Goal: Task Accomplishment & Management: Manage account settings

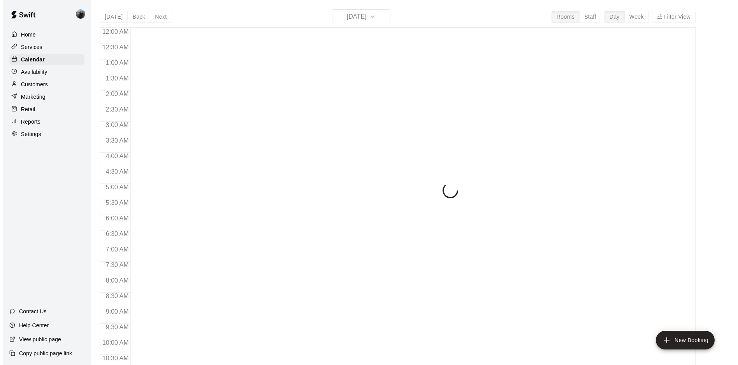
scroll to position [401, 0]
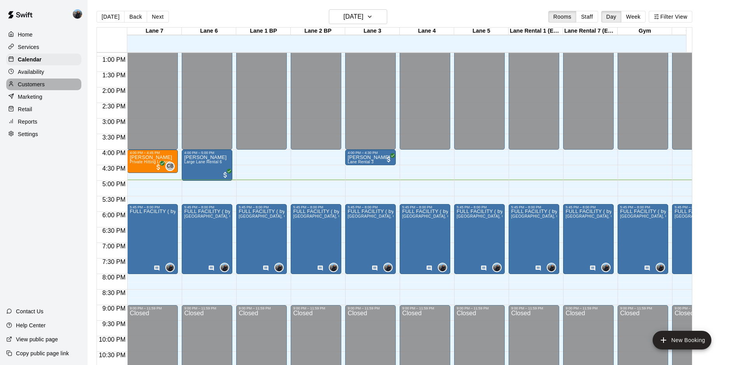
click at [23, 86] on p "Customers" at bounding box center [31, 85] width 27 height 8
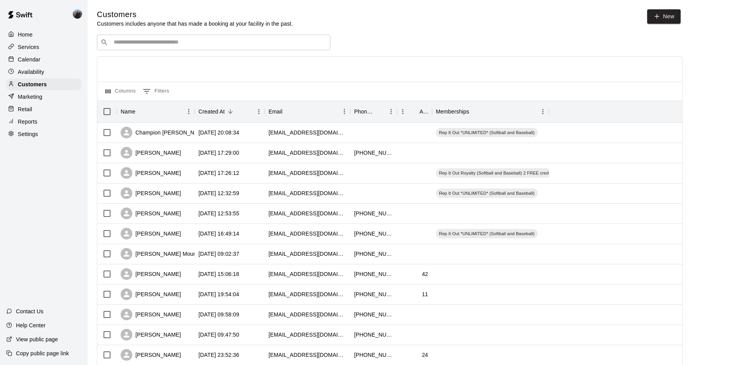
click at [133, 42] on input "Search customers by name or email" at bounding box center [219, 43] width 216 height 8
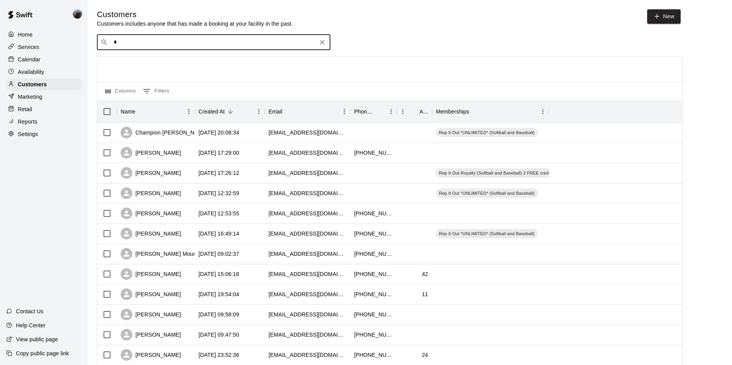
type input "**"
click at [143, 60] on p "[PERSON_NAME]" at bounding box center [142, 60] width 47 height 8
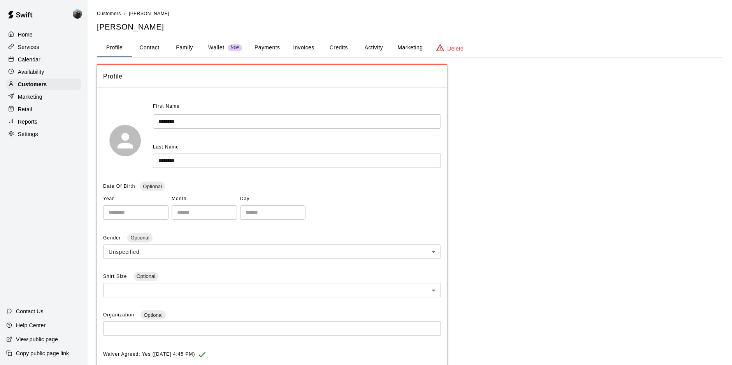
click at [335, 46] on button "Credits" at bounding box center [338, 48] width 35 height 19
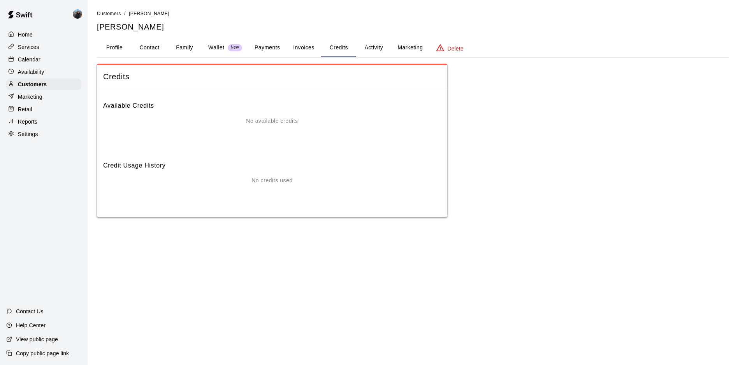
click at [303, 48] on button "Invoices" at bounding box center [303, 48] width 35 height 19
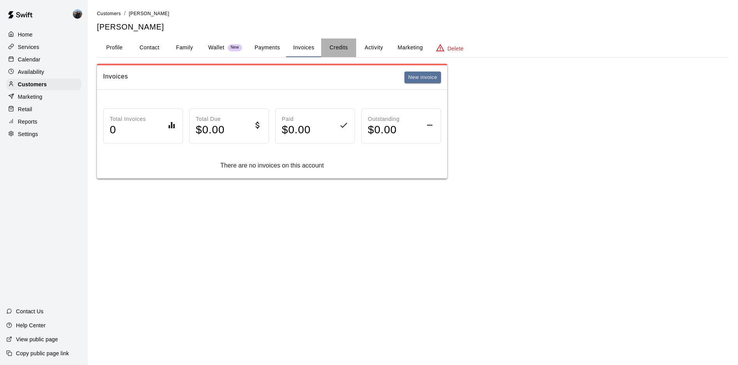
click at [347, 47] on button "Credits" at bounding box center [338, 48] width 35 height 19
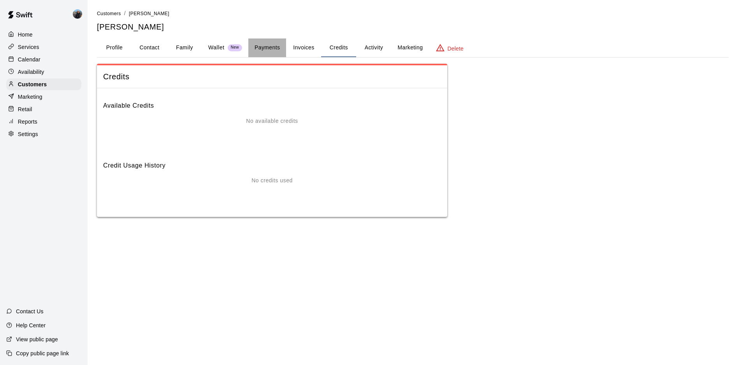
click at [266, 50] on button "Payments" at bounding box center [267, 48] width 38 height 19
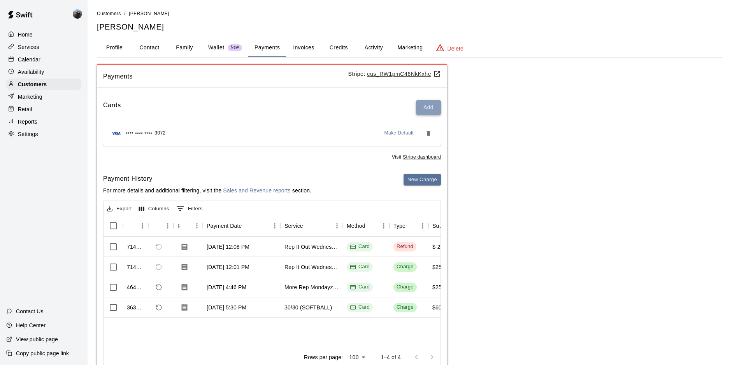
click at [430, 101] on button "Add" at bounding box center [428, 107] width 25 height 14
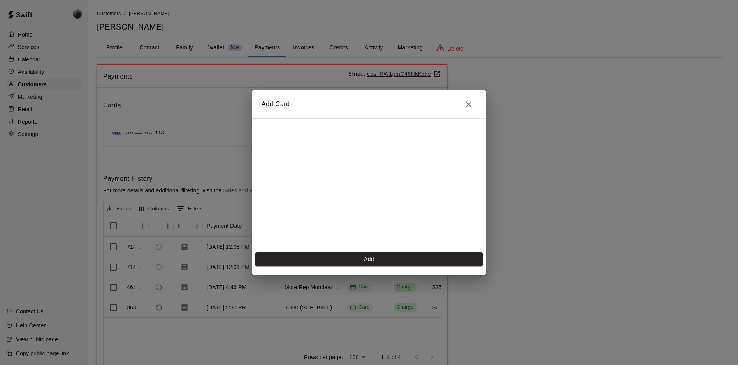
scroll to position [118, 0]
click at [386, 260] on button "Add" at bounding box center [368, 260] width 227 height 14
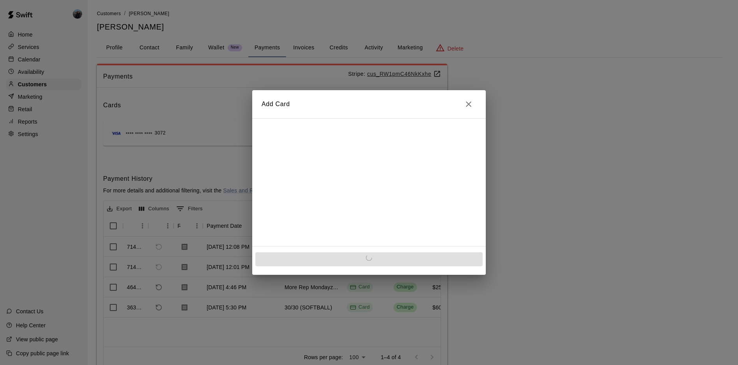
scroll to position [0, 0]
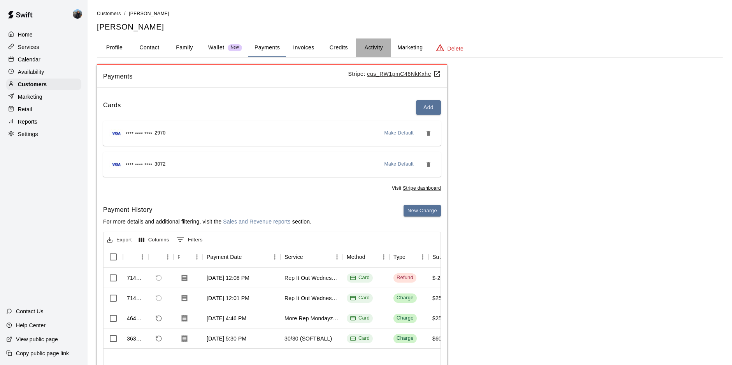
click at [363, 47] on button "Activity" at bounding box center [373, 48] width 35 height 19
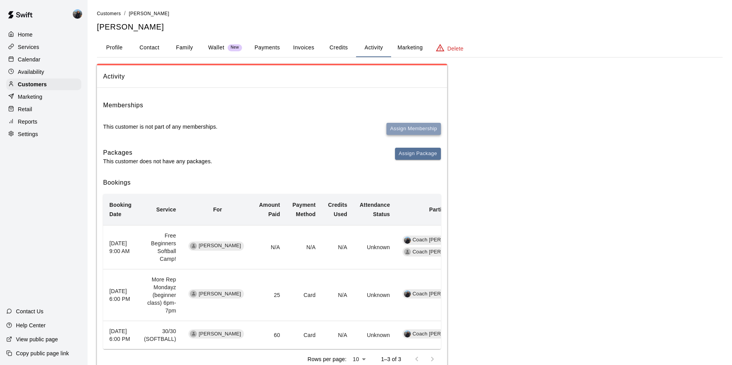
click at [405, 131] on button "Assign Membership" at bounding box center [413, 129] width 54 height 12
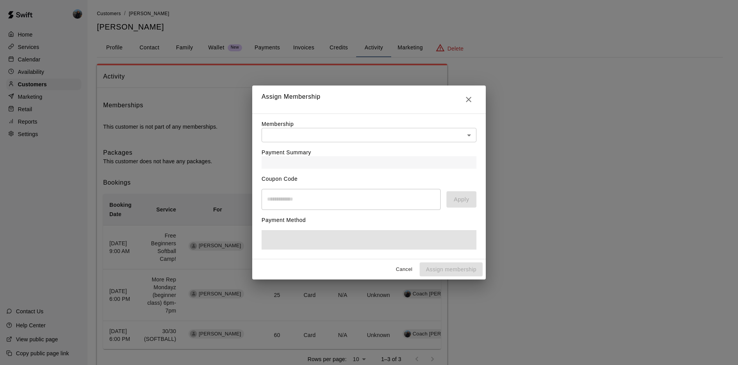
click at [323, 142] on div "Payment Summary" at bounding box center [368, 155] width 215 height 26
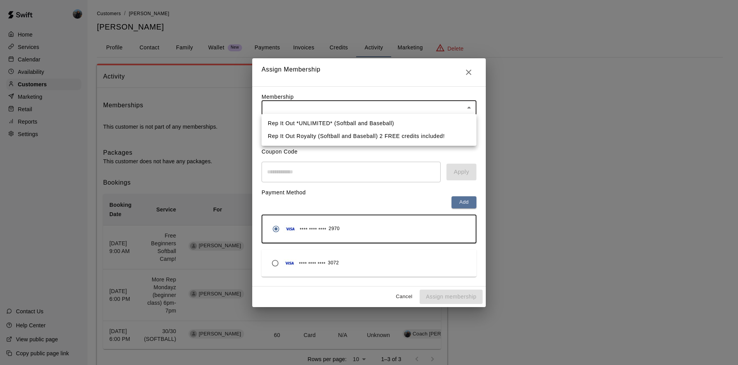
click at [315, 104] on body "Home Services Calendar Availability Customers Marketing Retail Reports Settings…" at bounding box center [369, 197] width 738 height 395
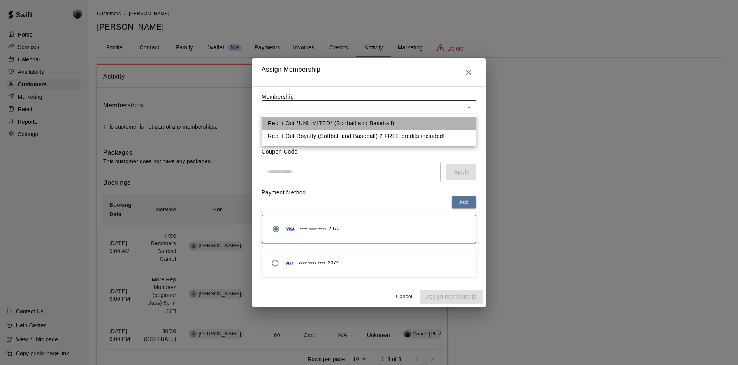
click at [318, 116] on ul "Rep It Out *UNLIMITED* (Softball and Baseball) Rep It Out Royalty (Softball and…" at bounding box center [368, 130] width 215 height 32
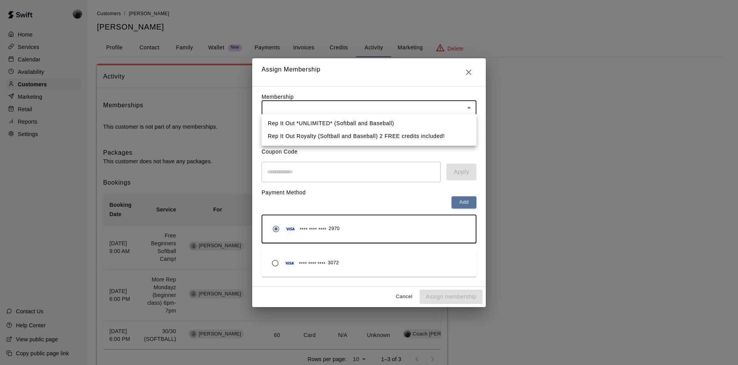
click at [318, 126] on li "Rep It Out *UNLIMITED* (Softball and Baseball)" at bounding box center [368, 123] width 215 height 13
type input "**********"
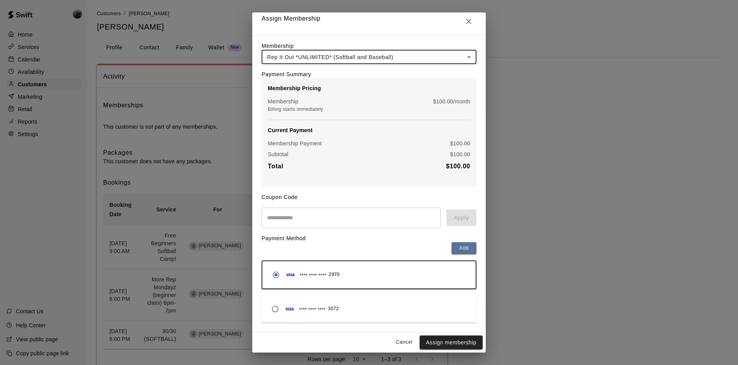
scroll to position [10, 0]
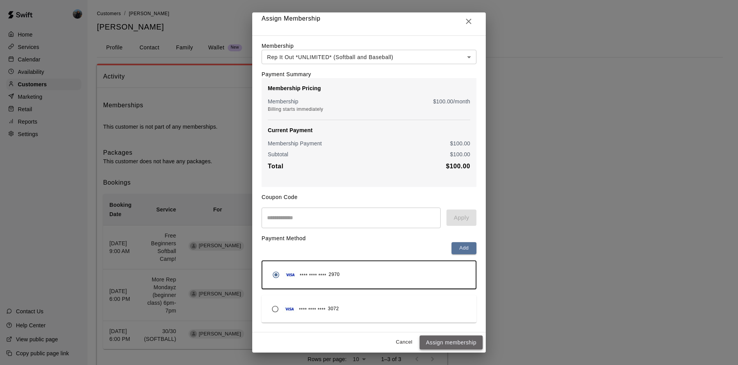
click at [451, 341] on button "Assign membership" at bounding box center [450, 343] width 63 height 14
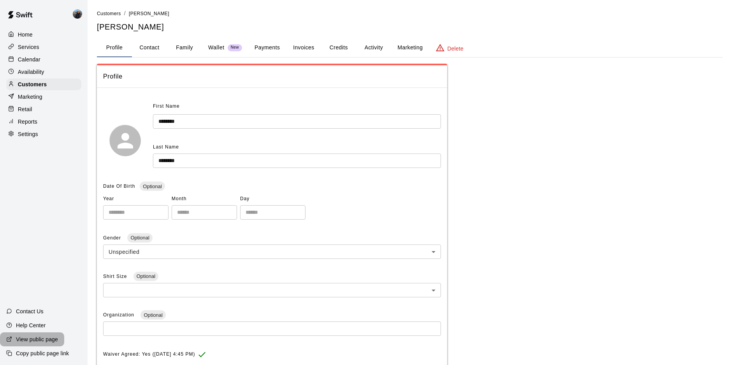
click at [43, 343] on p "View public page" at bounding box center [37, 340] width 42 height 8
click at [36, 62] on p "Calendar" at bounding box center [29, 60] width 23 height 8
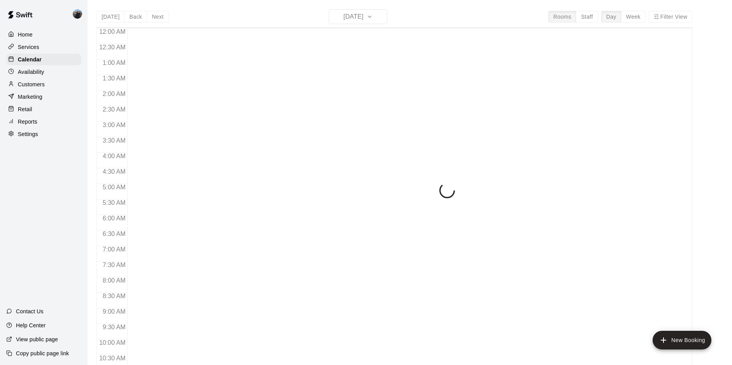
scroll to position [401, 0]
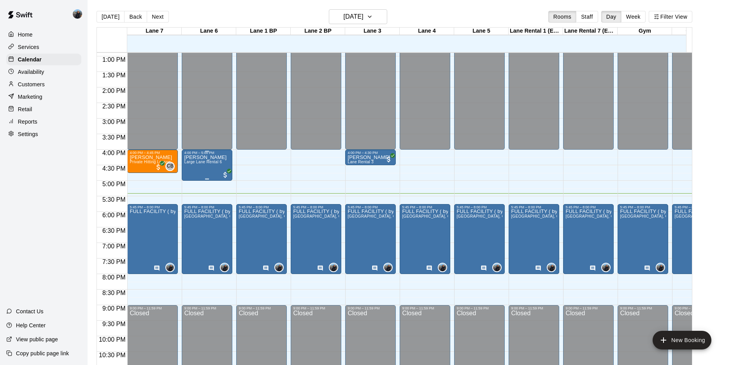
click at [198, 171] on div "[PERSON_NAME] Large [PERSON_NAME] Rental 6" at bounding box center [205, 337] width 42 height 365
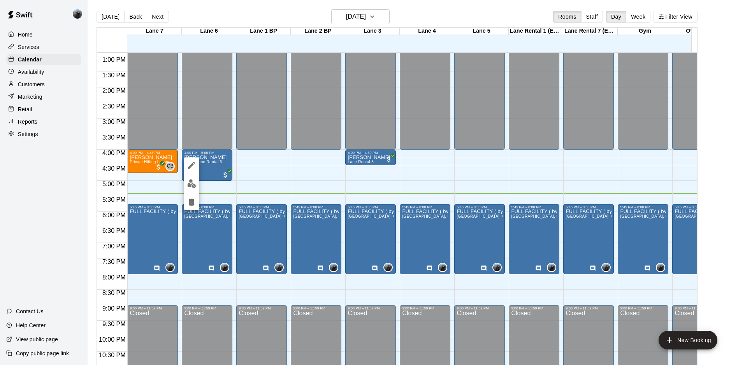
click at [29, 88] on div at bounding box center [369, 182] width 738 height 365
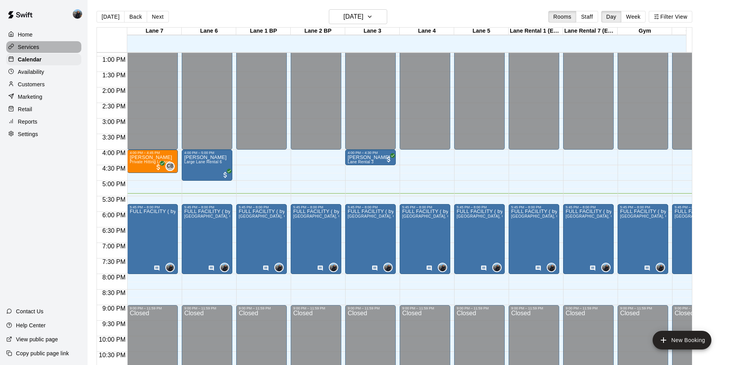
click at [33, 48] on p "Services" at bounding box center [28, 47] width 21 height 8
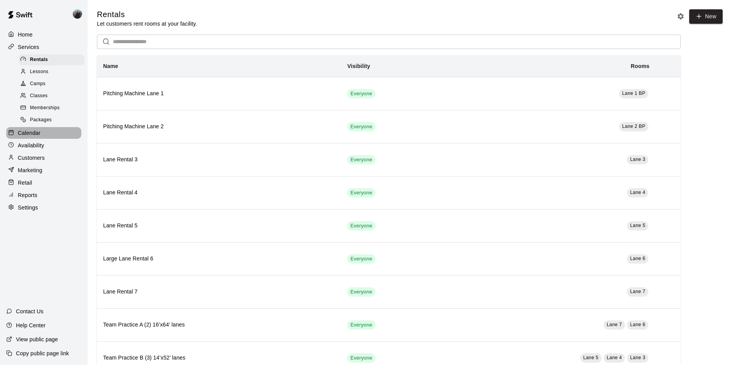
click at [32, 133] on p "Calendar" at bounding box center [29, 133] width 23 height 8
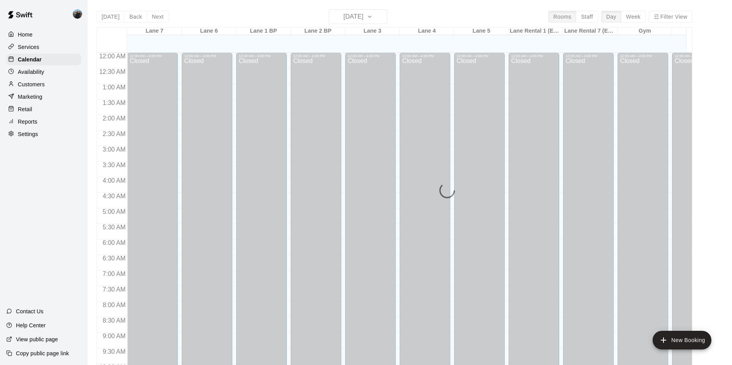
scroll to position [401, 0]
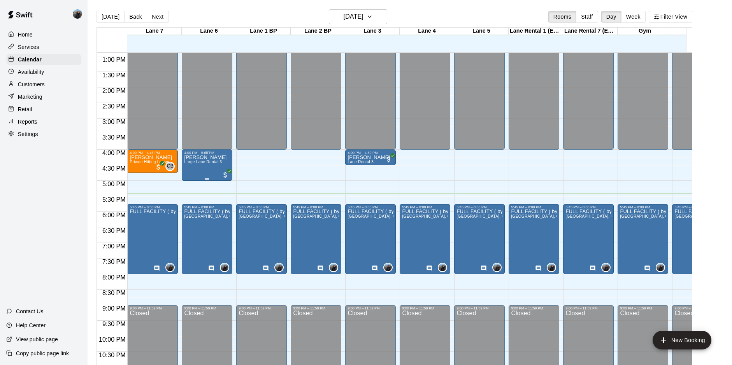
click at [198, 164] on span "Large Lane Rental 6" at bounding box center [203, 162] width 38 height 4
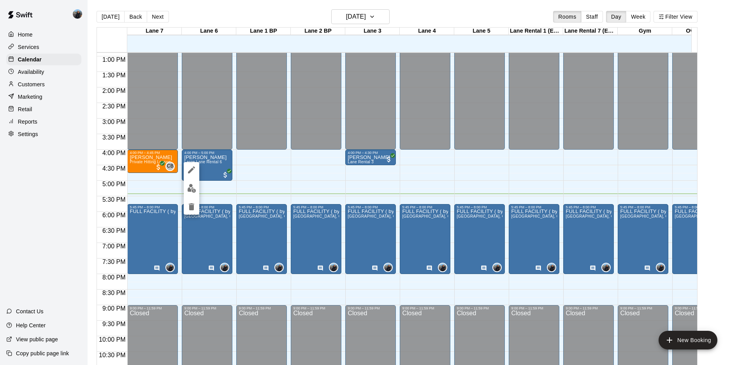
click at [209, 173] on div at bounding box center [369, 182] width 738 height 365
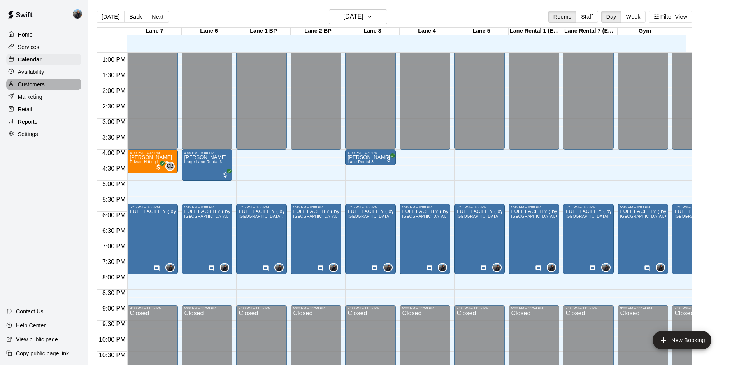
click at [30, 87] on p "Customers" at bounding box center [31, 85] width 27 height 8
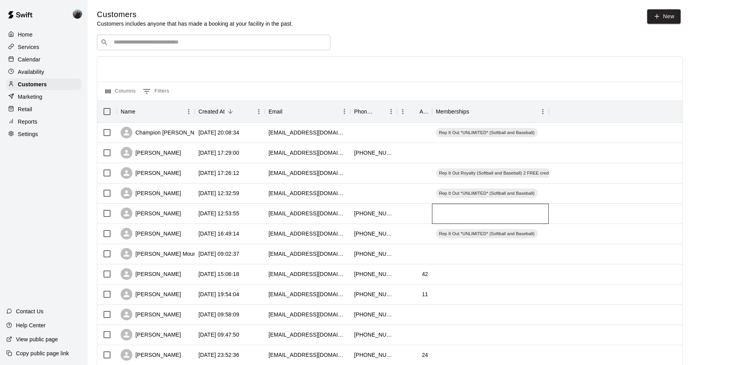
click at [462, 212] on div at bounding box center [490, 214] width 117 height 20
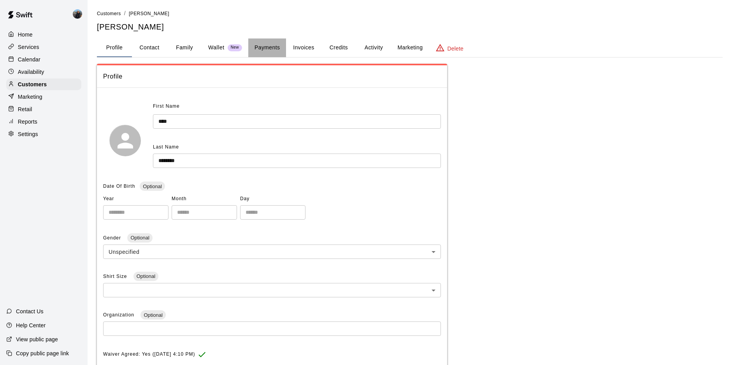
click at [276, 49] on button "Payments" at bounding box center [267, 48] width 38 height 19
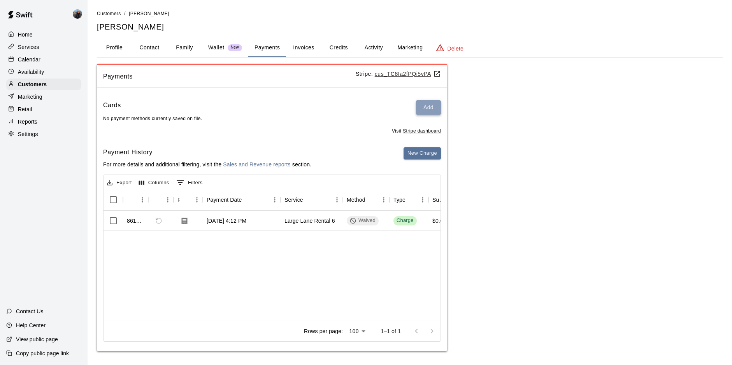
click at [432, 107] on button "Add" at bounding box center [428, 107] width 25 height 14
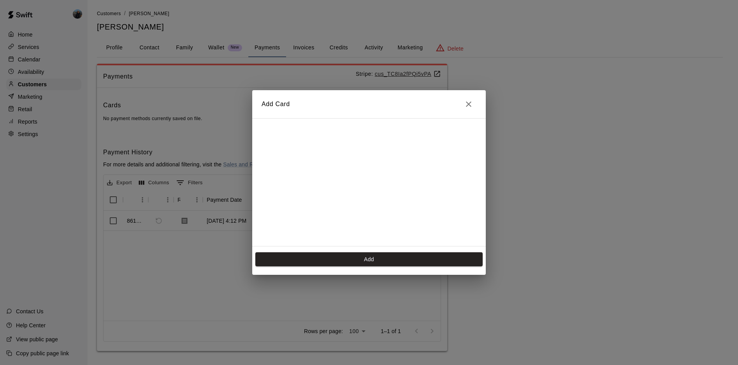
scroll to position [118, 0]
click at [365, 264] on button "Add" at bounding box center [368, 260] width 227 height 14
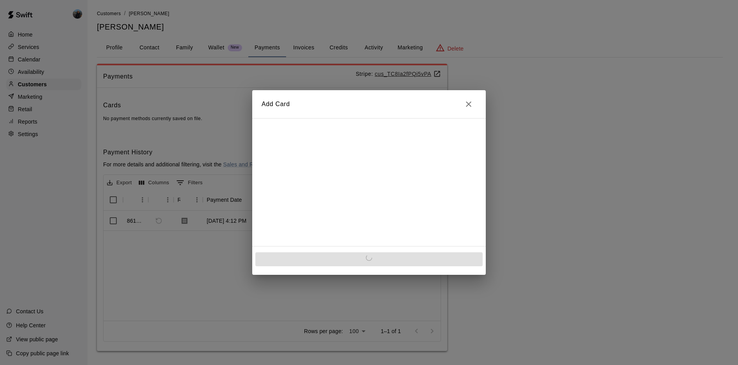
scroll to position [0, 0]
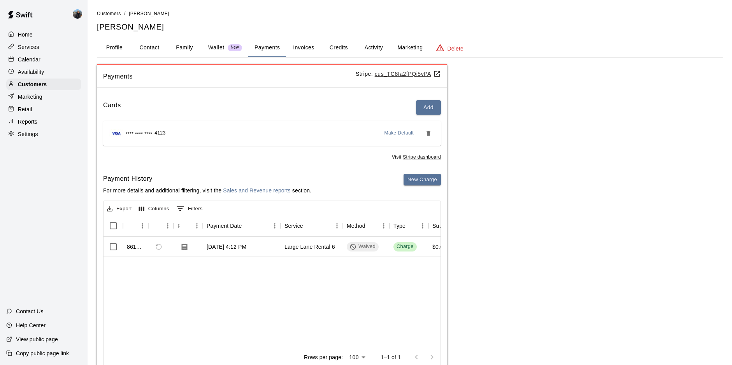
click at [371, 44] on button "Activity" at bounding box center [373, 48] width 35 height 19
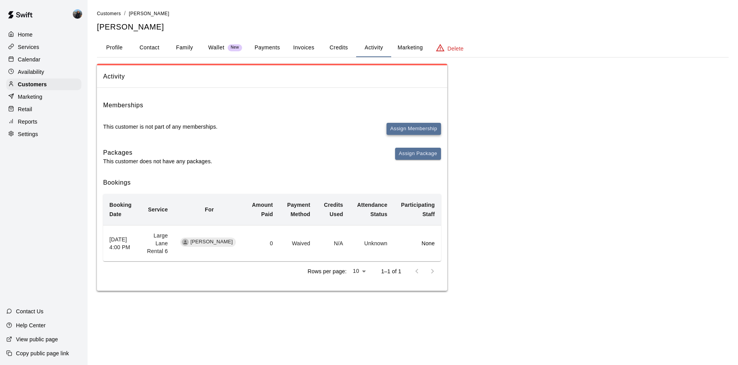
click at [418, 127] on button "Assign Membership" at bounding box center [413, 129] width 54 height 12
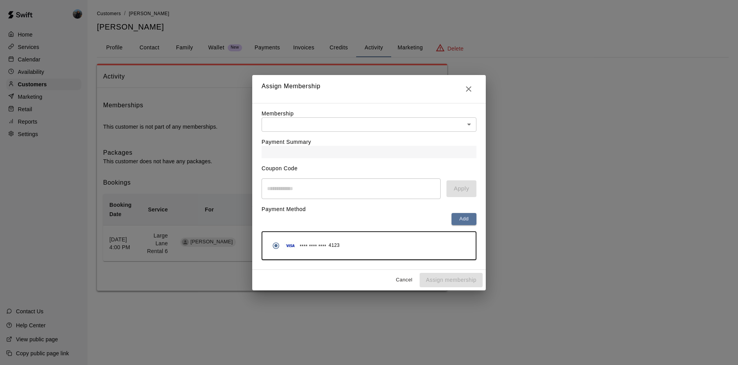
click at [365, 134] on div "Payment Summary" at bounding box center [368, 145] width 215 height 26
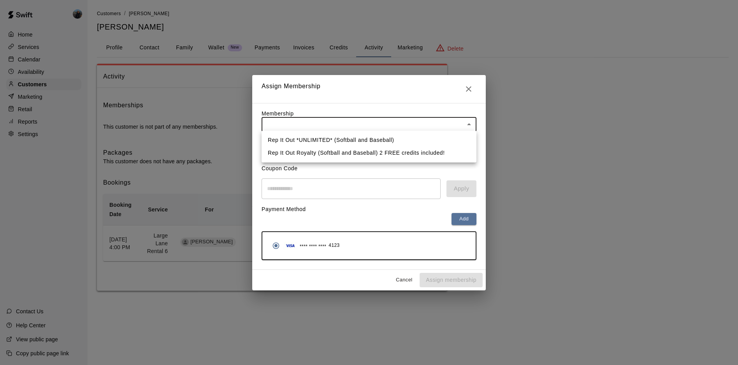
click at [363, 125] on body "Home Services Calendar Availability Customers Marketing Retail Reports Settings…" at bounding box center [369, 153] width 738 height 307
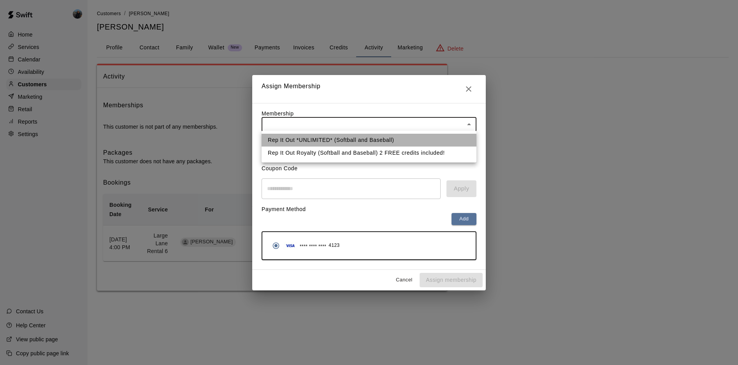
click at [324, 140] on li "Rep It Out *UNLIMITED* (Softball and Baseball)" at bounding box center [368, 140] width 215 height 13
type input "**********"
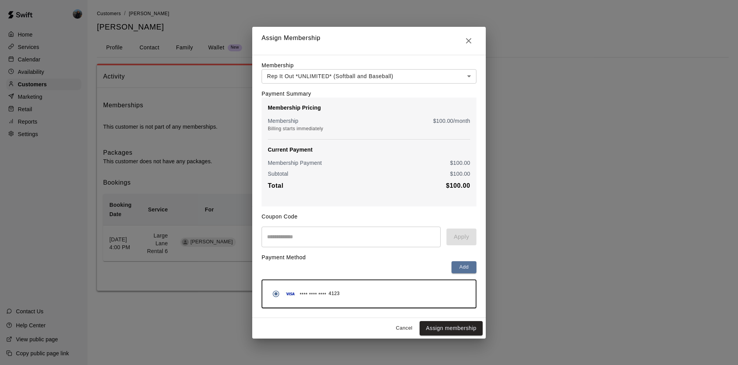
drag, startPoint x: 462, startPoint y: 274, endPoint x: 416, endPoint y: 265, distance: 47.1
click at [416, 265] on div "Add" at bounding box center [368, 267] width 215 height 12
click at [446, 333] on button "Assign membership" at bounding box center [450, 328] width 63 height 14
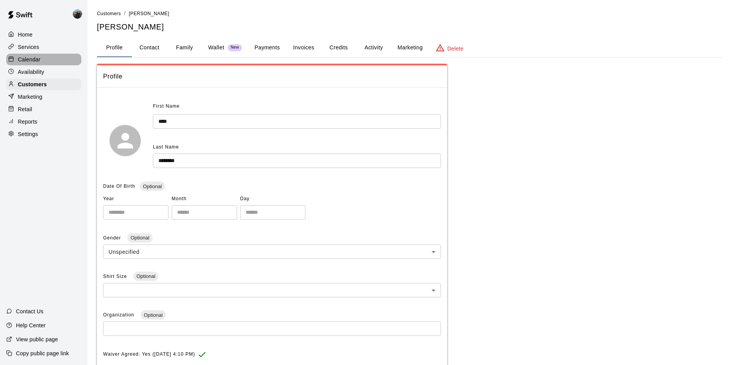
click at [28, 58] on p "Calendar" at bounding box center [29, 60] width 23 height 8
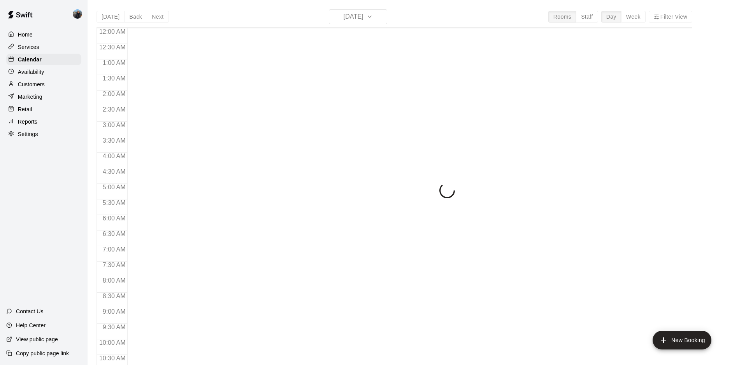
scroll to position [401, 0]
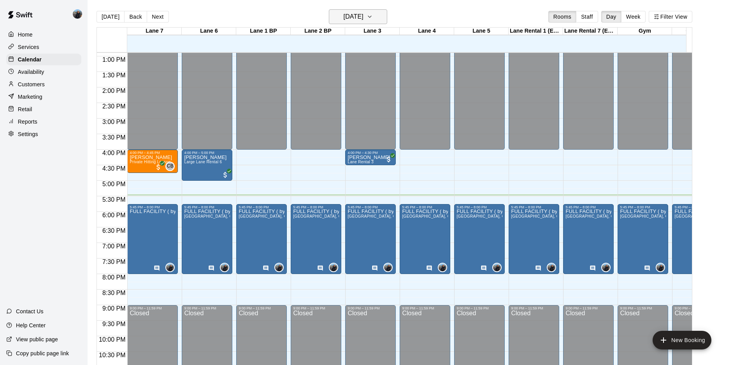
click at [373, 21] on icon "button" at bounding box center [370, 16] width 6 height 9
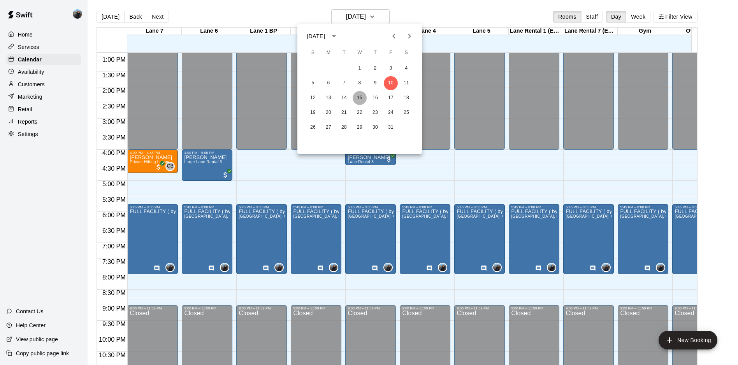
click at [360, 98] on button "15" at bounding box center [360, 98] width 14 height 14
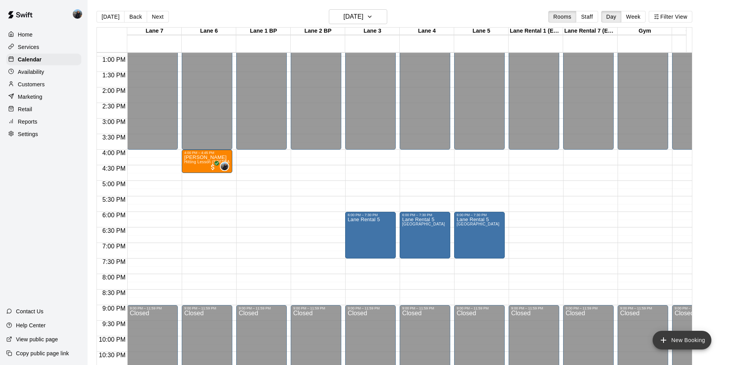
click at [684, 339] on button "New Booking" at bounding box center [682, 340] width 59 height 19
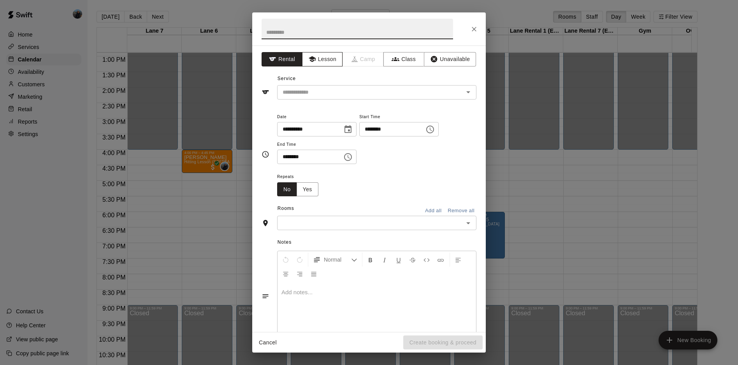
click at [313, 62] on icon "button" at bounding box center [312, 59] width 8 height 8
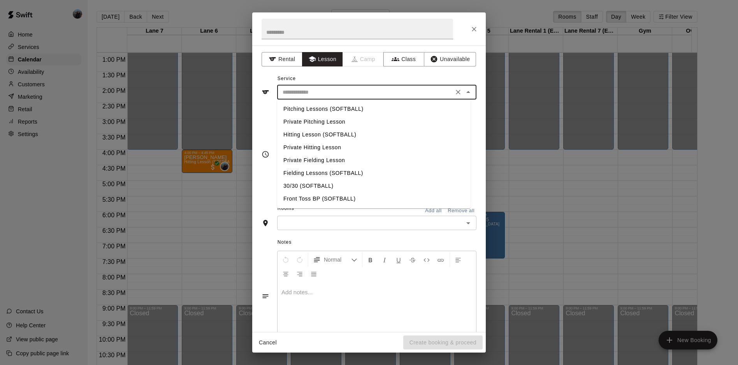
click at [335, 83] on div "Service ​ Pitching Lessons (SOFTBALL) Private Pitching Lesson Hitting Lesson (S…" at bounding box center [368, 86] width 215 height 27
click at [348, 171] on li "Fielding Lessons (SOFTBALL)" at bounding box center [373, 173] width 193 height 13
type input "**********"
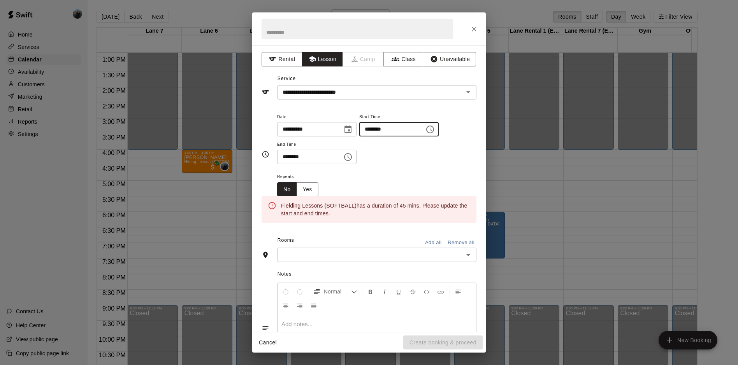
click at [376, 132] on input "********" at bounding box center [389, 129] width 60 height 14
click at [381, 132] on input "********" at bounding box center [389, 129] width 60 height 14
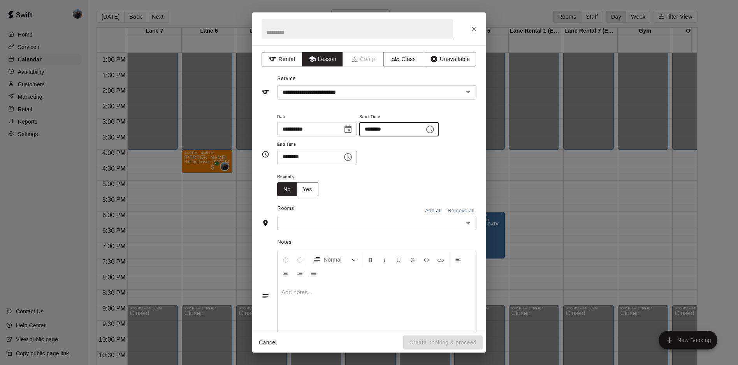
type input "********"
click at [286, 156] on input "********" at bounding box center [307, 157] width 60 height 14
click at [293, 154] on input "********" at bounding box center [307, 157] width 60 height 14
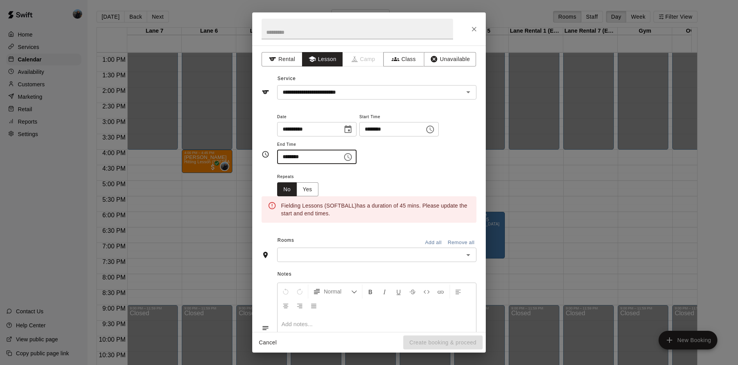
drag, startPoint x: 296, startPoint y: 156, endPoint x: 300, endPoint y: 156, distance: 4.3
click at [296, 156] on input "********" at bounding box center [307, 157] width 60 height 14
type input "********"
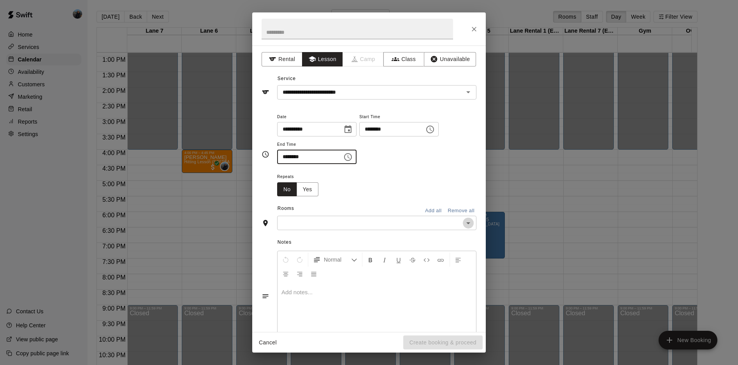
click at [463, 228] on button "Open" at bounding box center [468, 223] width 11 height 11
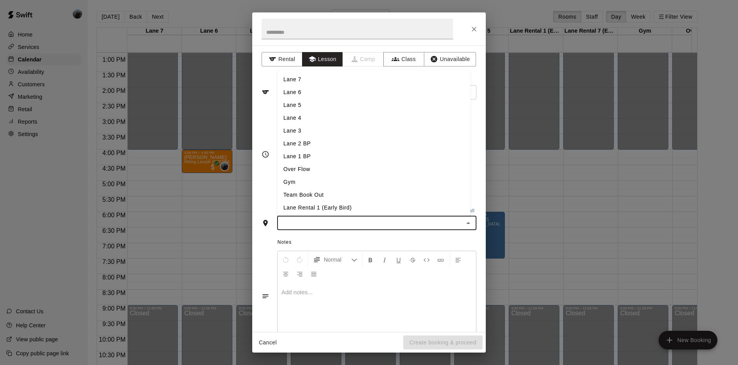
click at [306, 97] on li "Lane 6" at bounding box center [373, 92] width 193 height 13
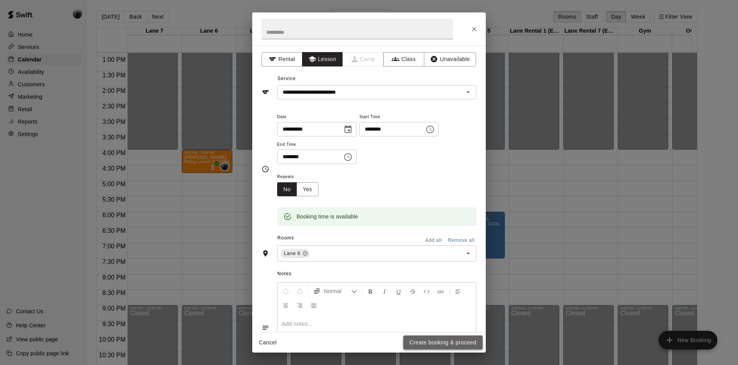
click at [419, 340] on button "Create booking & proceed" at bounding box center [442, 343] width 79 height 14
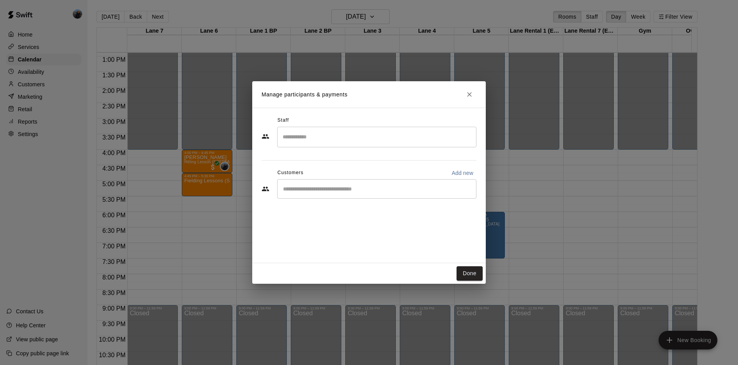
click at [362, 194] on div "​" at bounding box center [376, 188] width 199 height 19
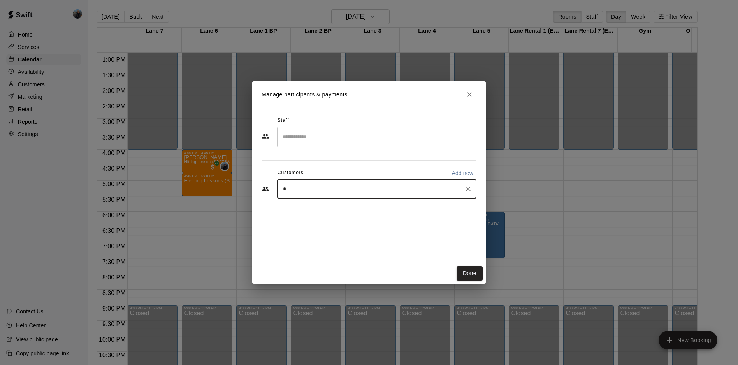
type input "**"
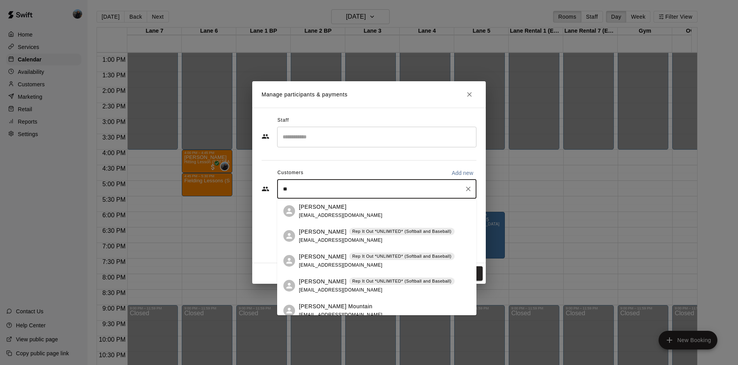
click at [340, 234] on div "Nick Menchaca Rep It Out *UNLIMITED* (Softball and Baseball)" at bounding box center [377, 232] width 156 height 8
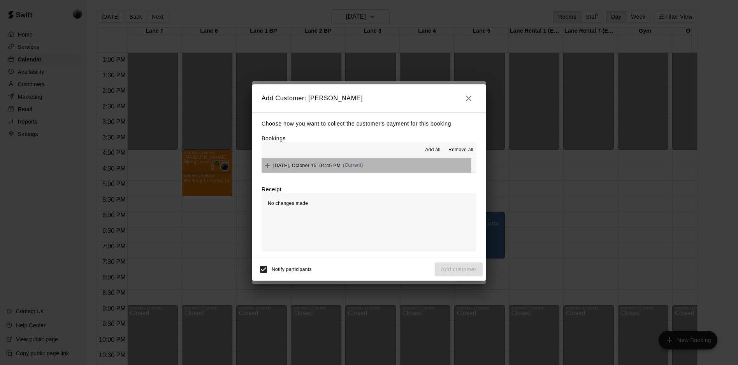
click at [326, 165] on span "Wednesday, October 15: 04:45 PM" at bounding box center [306, 165] width 67 height 5
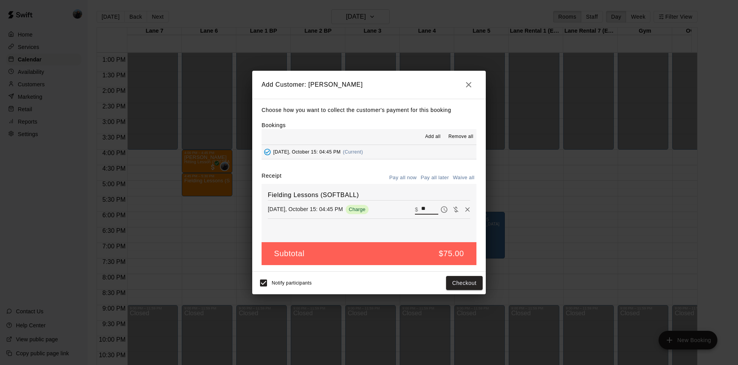
drag, startPoint x: 425, startPoint y: 211, endPoint x: 386, endPoint y: 209, distance: 39.0
click at [386, 209] on div "Wednesday, October 15: 04:45 PM Charge ​ $ **" at bounding box center [369, 210] width 202 height 12
type input "**"
click at [456, 282] on button "Add customer" at bounding box center [459, 283] width 48 height 14
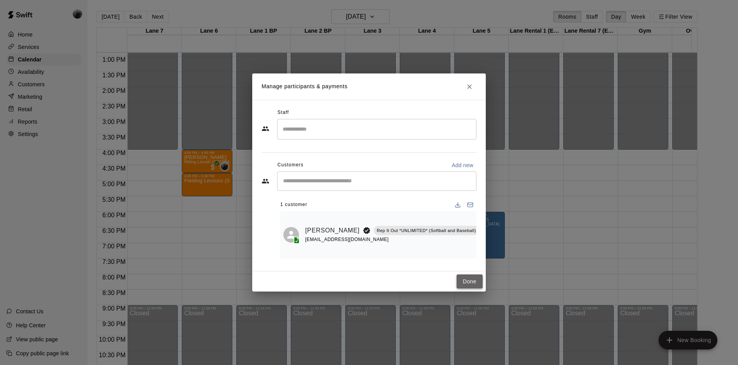
click at [477, 279] on button "Done" at bounding box center [469, 282] width 26 height 14
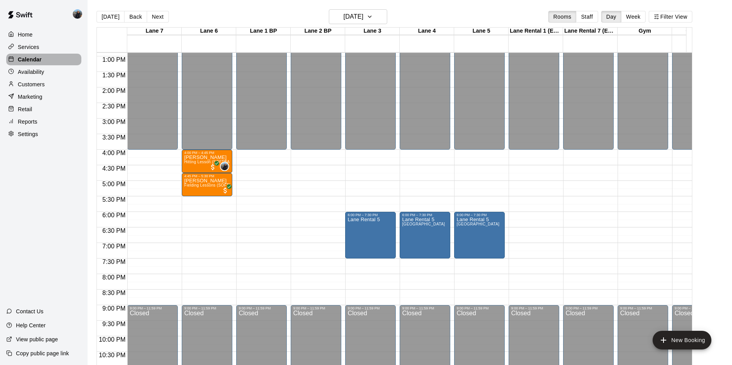
click at [21, 62] on p "Calendar" at bounding box center [30, 60] width 24 height 8
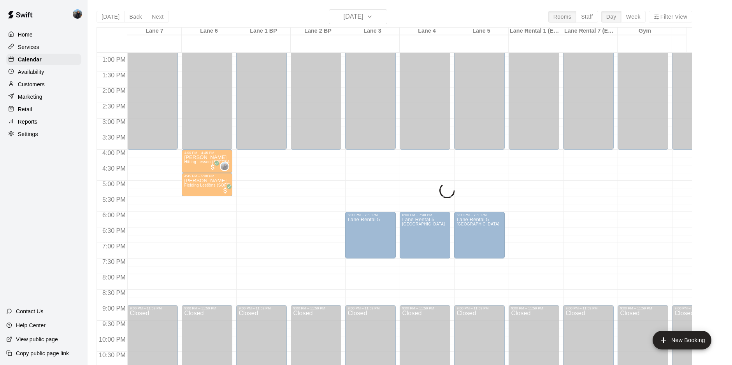
click at [386, 18] on div "Today Back Next Wednesday Oct 15 Rooms Staff Day Week Filter View Lane 7 15 Wed…" at bounding box center [394, 191] width 596 height 365
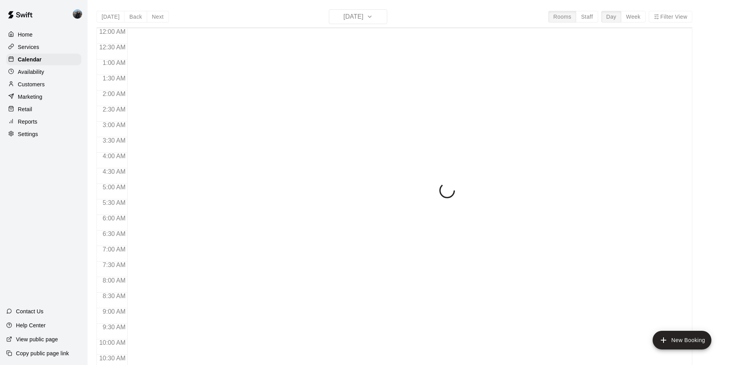
scroll to position [401, 0]
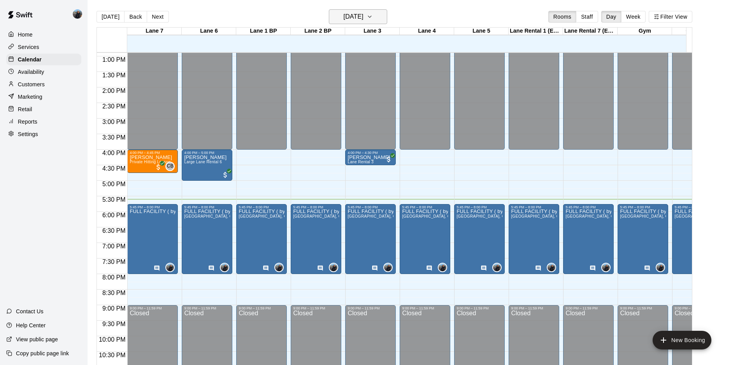
click at [373, 13] on icon "button" at bounding box center [370, 16] width 6 height 9
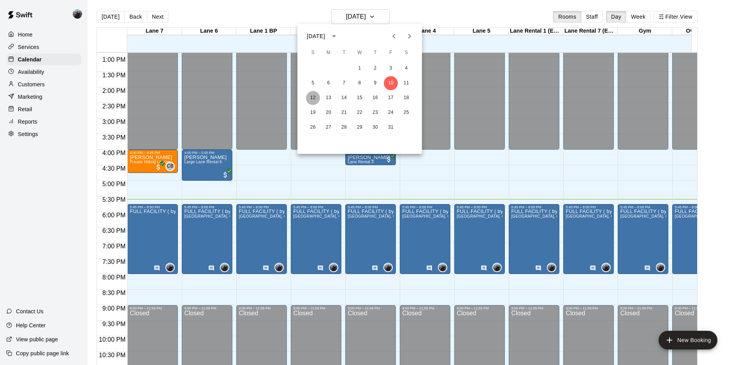
click at [315, 99] on button "12" at bounding box center [313, 98] width 14 height 14
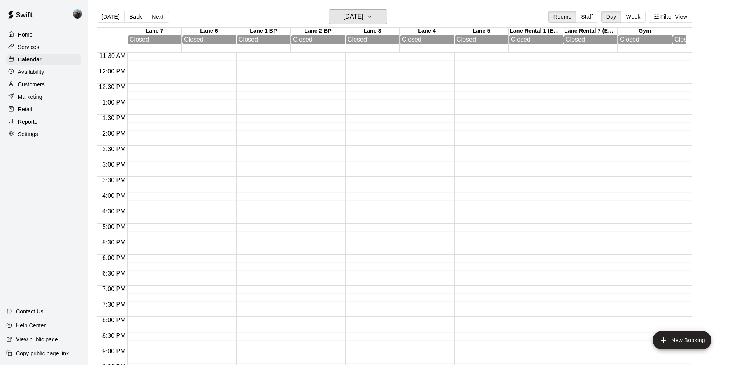
scroll to position [284, 0]
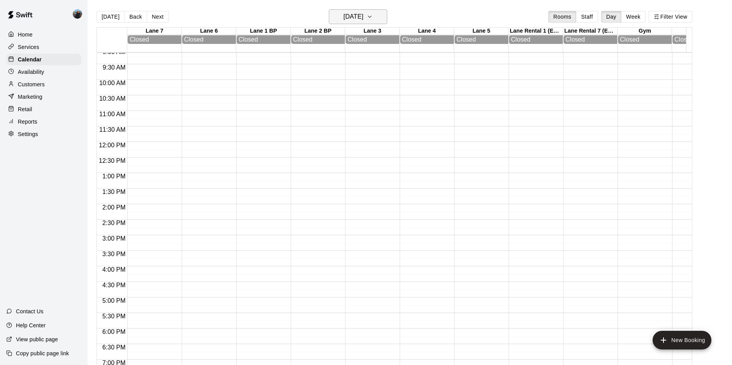
click at [363, 18] on h6 "Sunday Oct 12" at bounding box center [354, 16] width 20 height 11
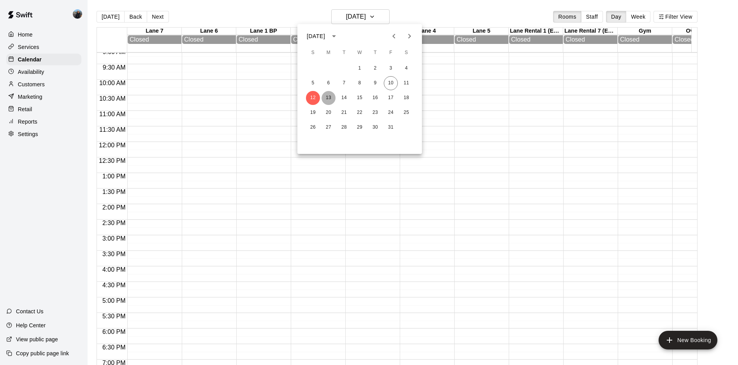
click at [327, 100] on button "13" at bounding box center [328, 98] width 14 height 14
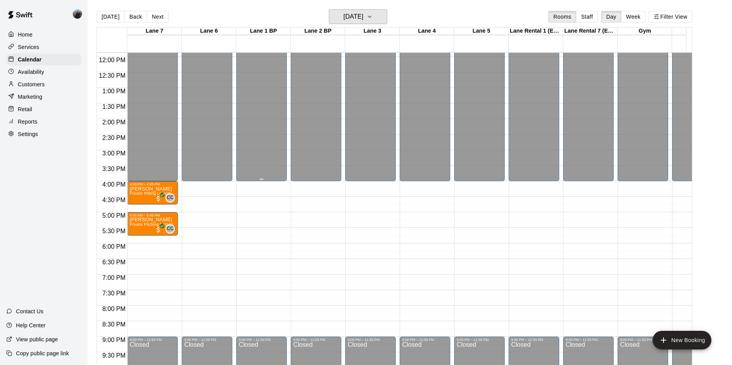
scroll to position [317, 0]
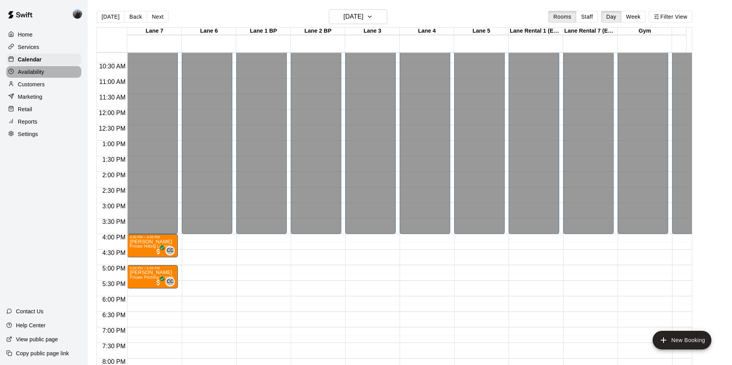
click at [44, 72] on p "Availability" at bounding box center [31, 72] width 26 height 8
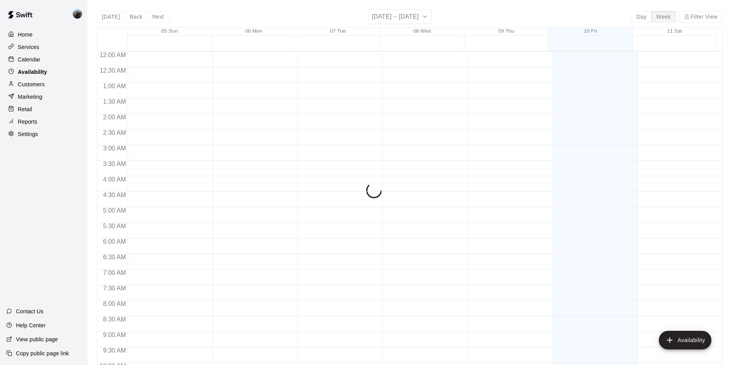
scroll to position [425, 0]
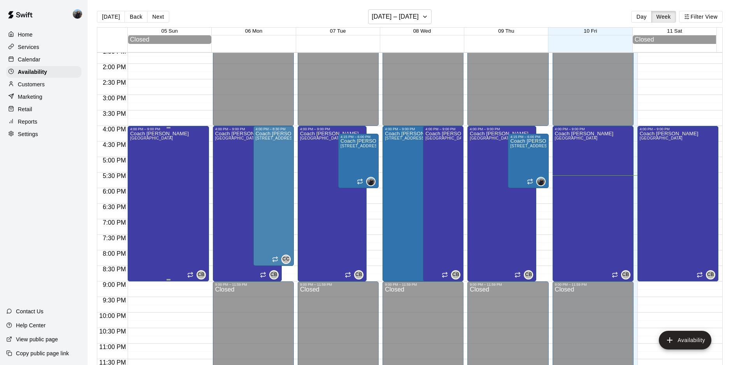
click at [173, 168] on div "Coach Barnett Lane 7, Lane 6, Lane 5 CB" at bounding box center [168, 313] width 76 height 365
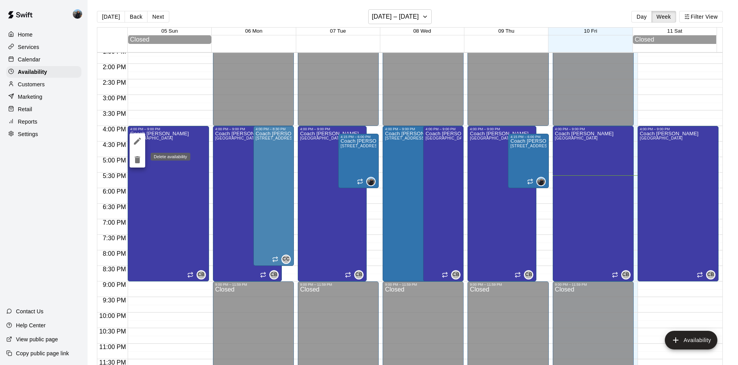
click at [136, 163] on icon "delete" at bounding box center [137, 159] width 5 height 7
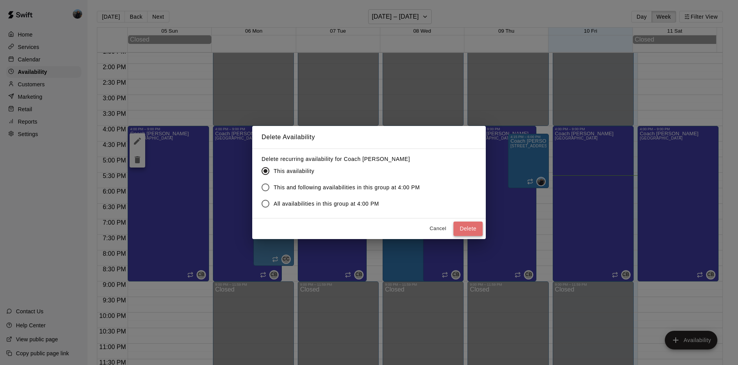
click at [468, 230] on button "Delete" at bounding box center [467, 229] width 29 height 14
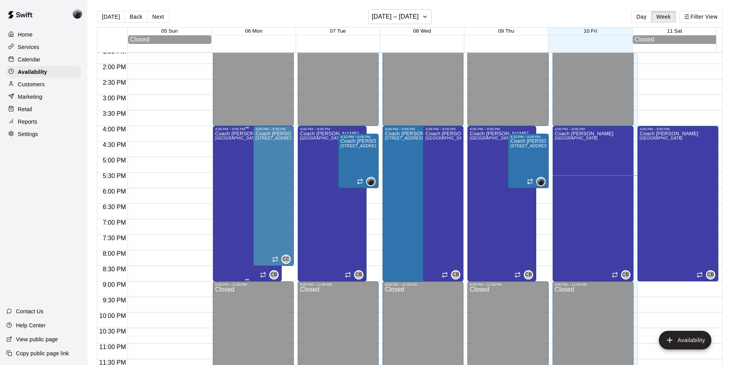
click at [231, 167] on div "Coach Barnett Lane 7, Lane 6, Lane 5" at bounding box center [244, 313] width 59 height 365
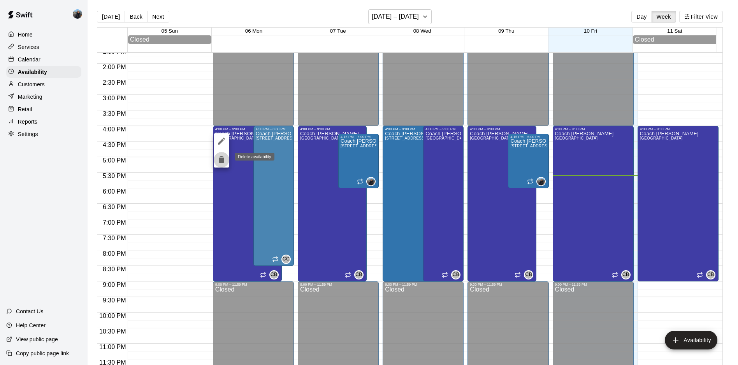
click at [223, 160] on icon "delete" at bounding box center [221, 159] width 5 height 7
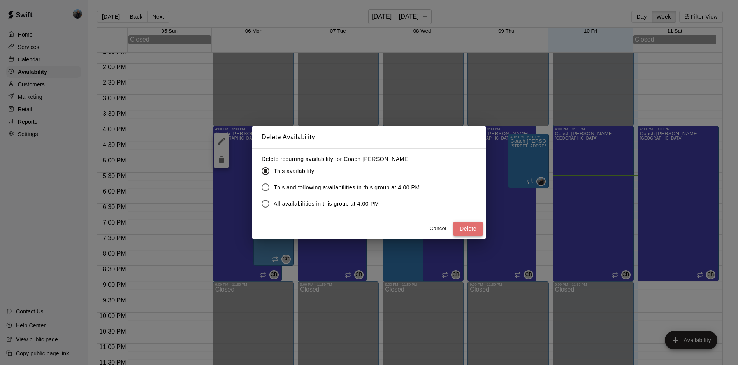
click at [473, 229] on button "Delete" at bounding box center [467, 229] width 29 height 14
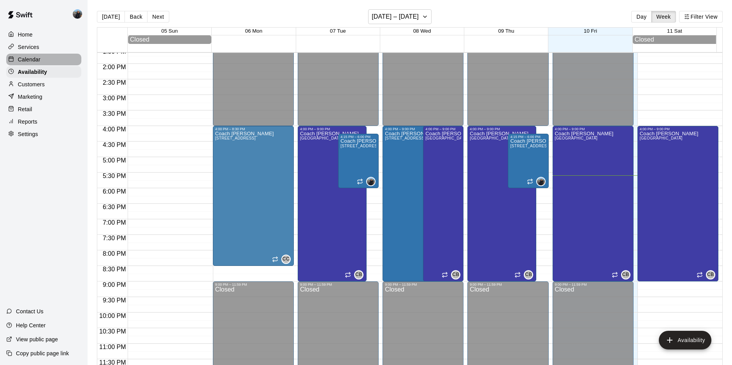
click at [36, 59] on p "Calendar" at bounding box center [29, 60] width 23 height 8
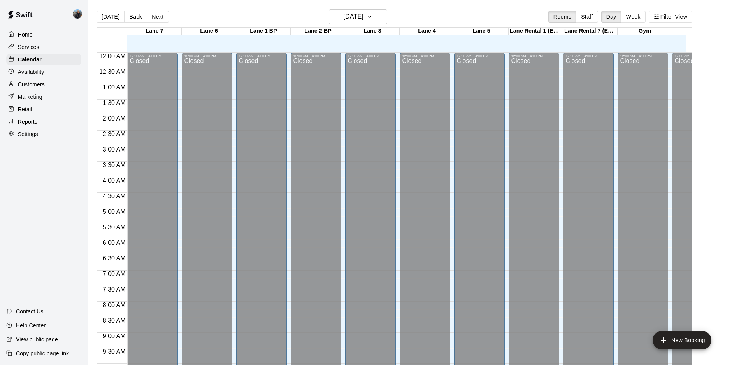
scroll to position [401, 0]
